Goal: Task Accomplishment & Management: Complete application form

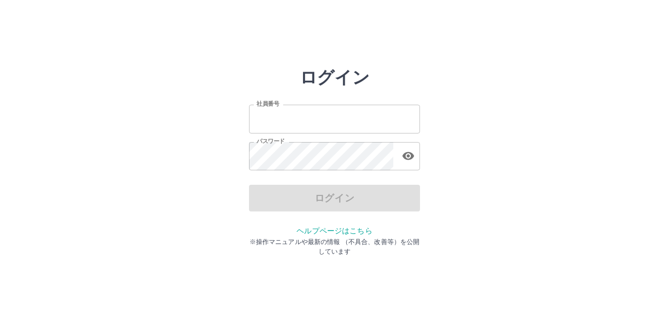
type input "*******"
click at [328, 200] on div "ログイン" at bounding box center [334, 198] width 171 height 27
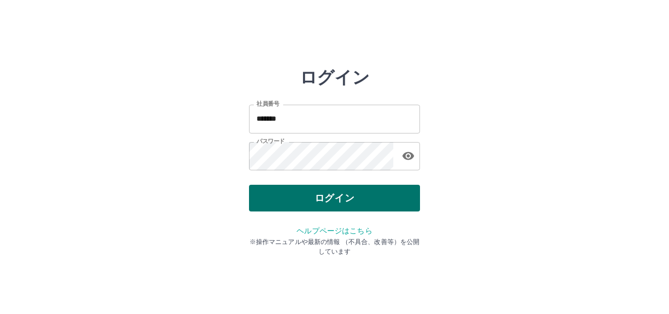
click at [329, 202] on button "ログイン" at bounding box center [334, 198] width 171 height 27
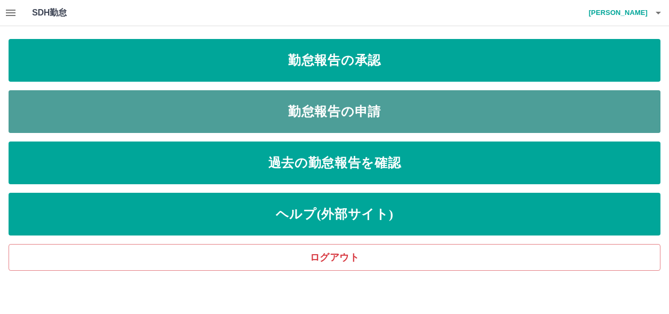
click at [271, 114] on link "勤怠報告の申請" at bounding box center [335, 111] width 652 height 43
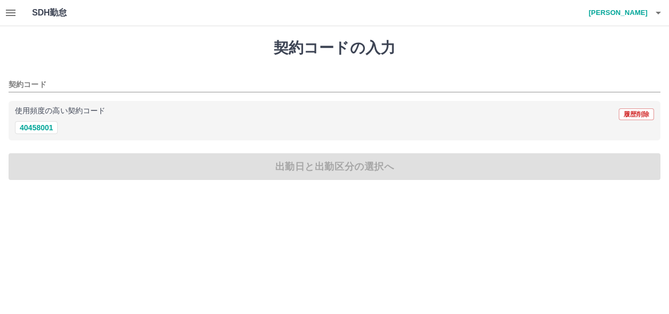
click at [11, 13] on icon "button" at bounding box center [11, 13] width 10 height 6
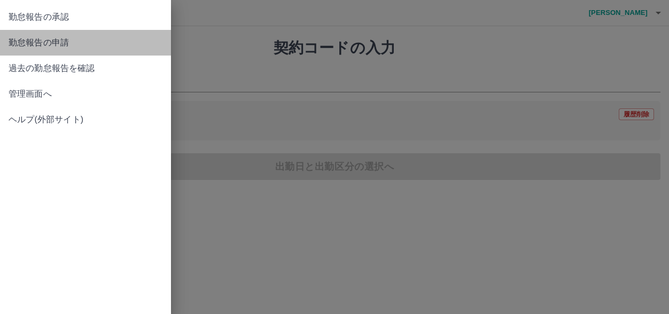
click at [52, 41] on span "勤怠報告の申請" at bounding box center [86, 42] width 154 height 13
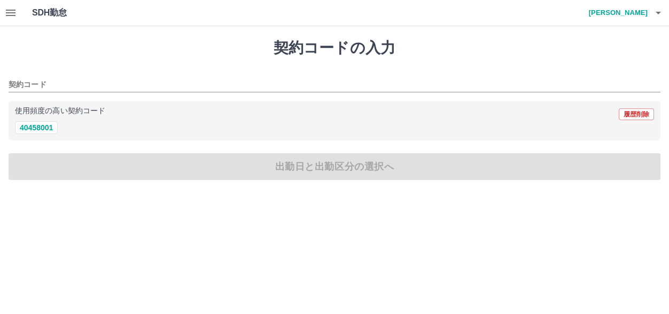
click at [13, 12] on icon "button" at bounding box center [11, 13] width 10 height 6
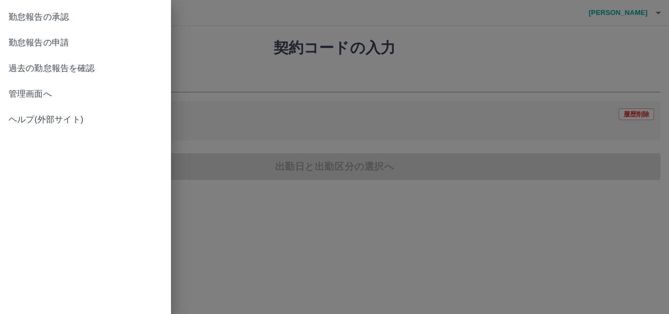
click at [42, 19] on span "勤怠報告の承認" at bounding box center [86, 17] width 154 height 13
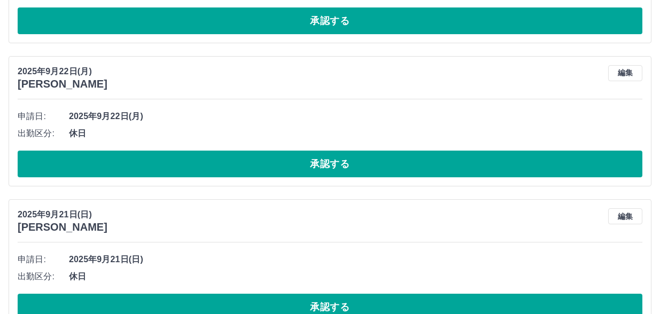
scroll to position [2109, 0]
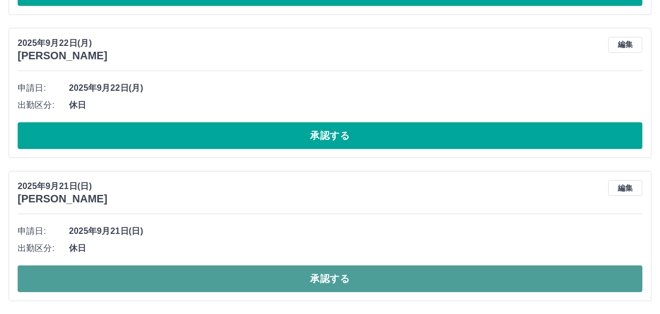
click at [314, 275] on button "承認する" at bounding box center [330, 279] width 625 height 27
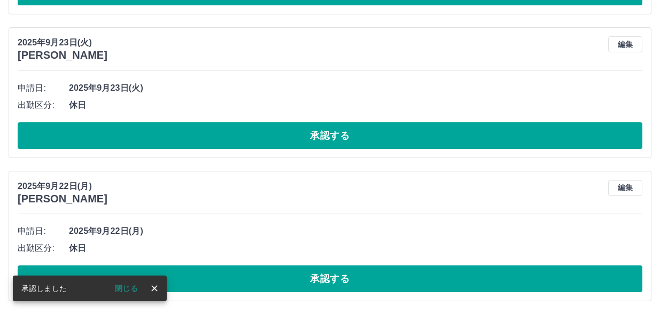
scroll to position [1966, 0]
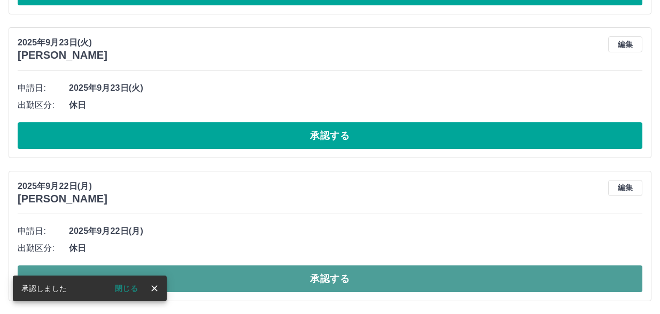
click at [334, 281] on button "承認する" at bounding box center [330, 279] width 625 height 27
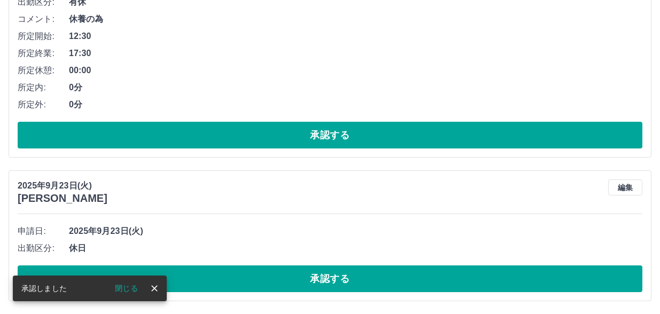
scroll to position [1823, 0]
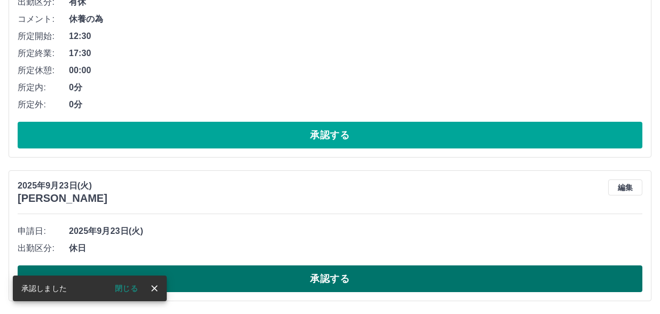
click at [318, 277] on button "承認する" at bounding box center [330, 279] width 625 height 27
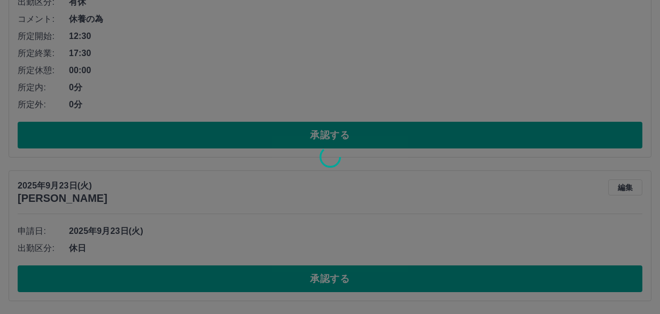
scroll to position [1679, 0]
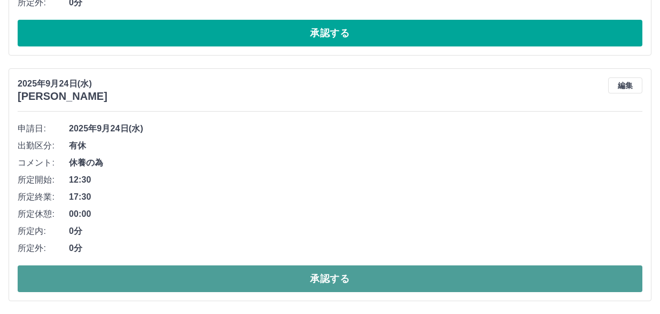
click at [323, 281] on button "承認する" at bounding box center [330, 279] width 625 height 27
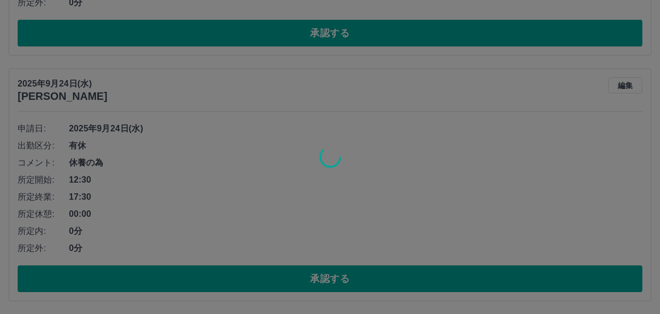
scroll to position [1433, 0]
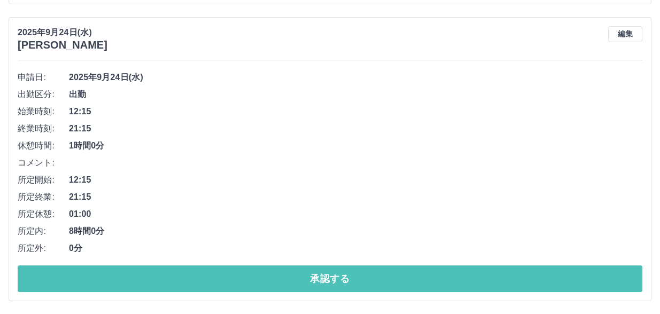
drag, startPoint x: 326, startPoint y: 275, endPoint x: 321, endPoint y: 273, distance: 5.8
click at [326, 276] on button "承認する" at bounding box center [330, 279] width 625 height 27
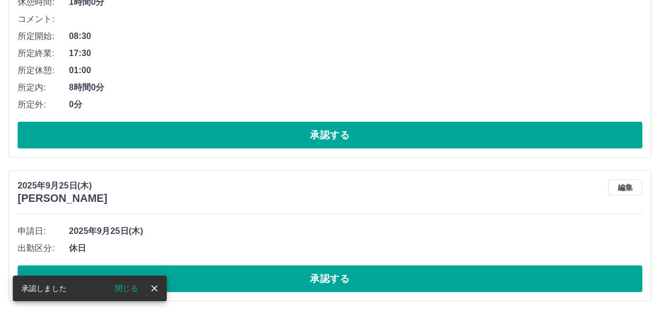
scroll to position [1136, 0]
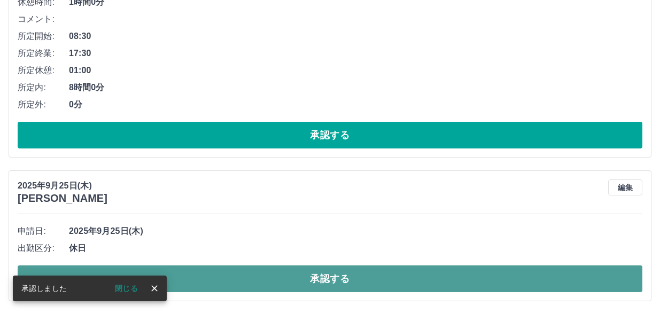
click at [336, 274] on button "承認する" at bounding box center [330, 279] width 625 height 27
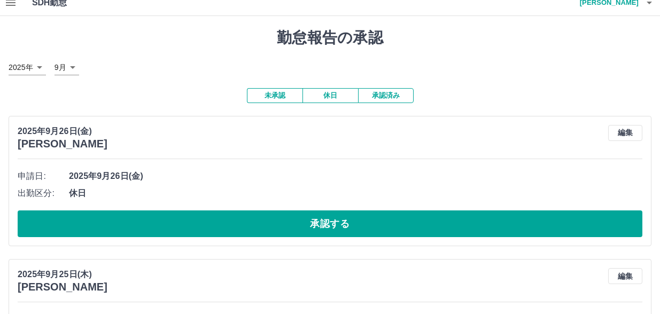
scroll to position [0, 0]
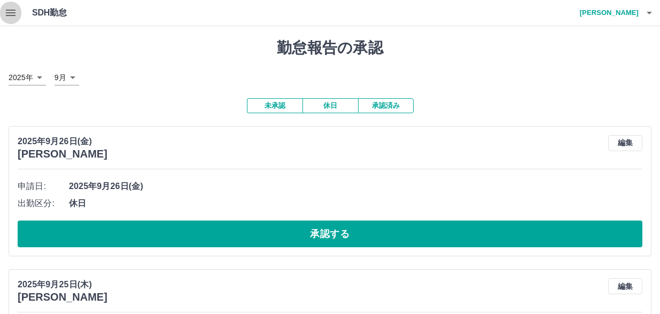
click at [8, 10] on icon "button" at bounding box center [11, 13] width 10 height 6
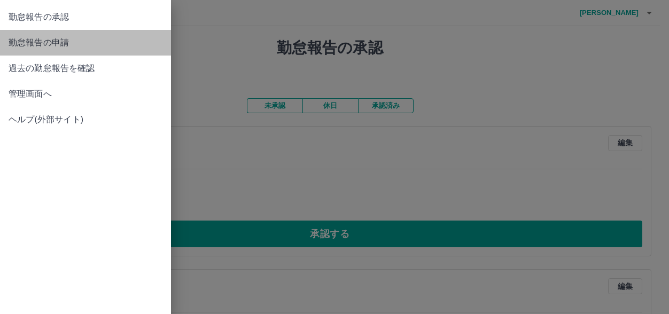
click at [59, 44] on span "勤怠報告の申請" at bounding box center [86, 42] width 154 height 13
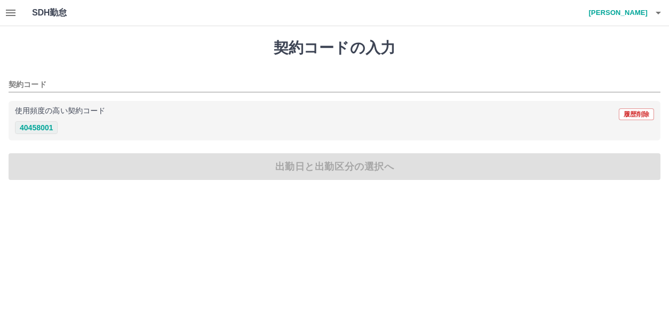
click at [36, 133] on button "40458001" at bounding box center [36, 127] width 43 height 13
type input "********"
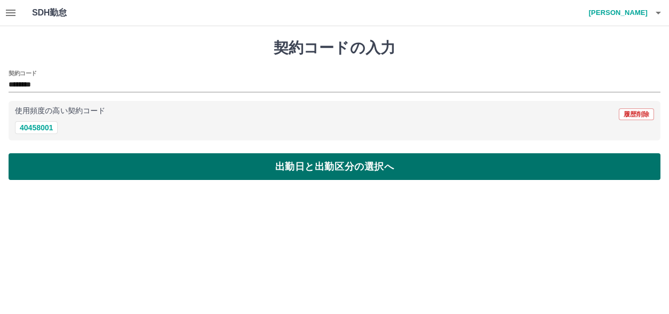
click at [317, 177] on button "出勤日と出勤区分の選択へ" at bounding box center [335, 166] width 652 height 27
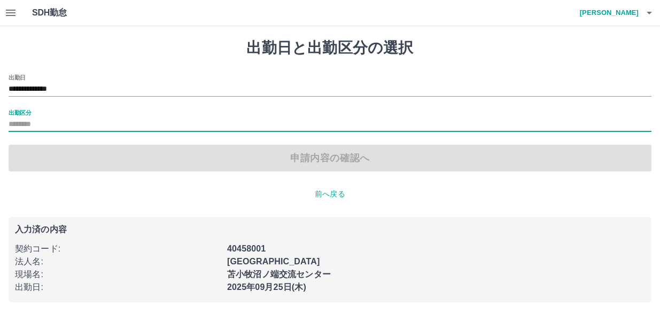
click at [66, 123] on input "出勤区分" at bounding box center [330, 124] width 643 height 13
